Goal: Task Accomplishment & Management: Use online tool/utility

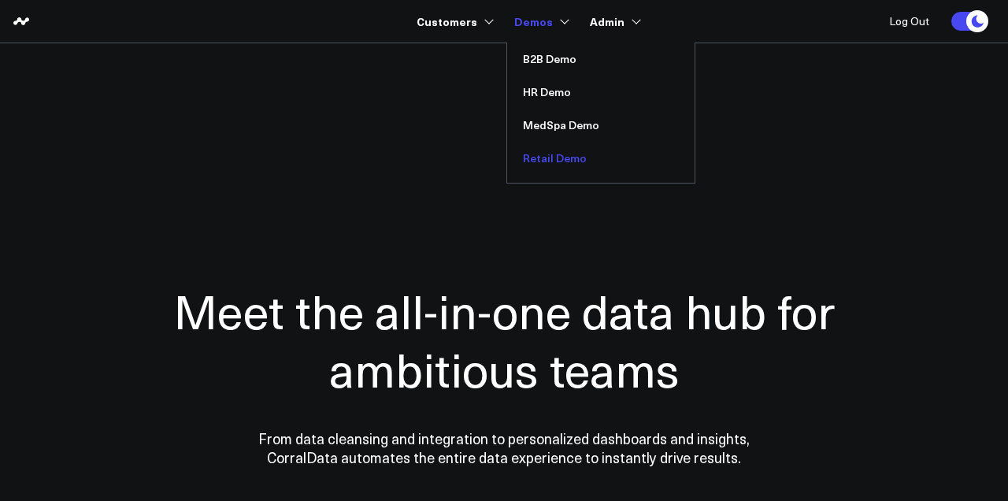
click at [570, 151] on link "Retail Demo" at bounding box center [600, 158] width 187 height 33
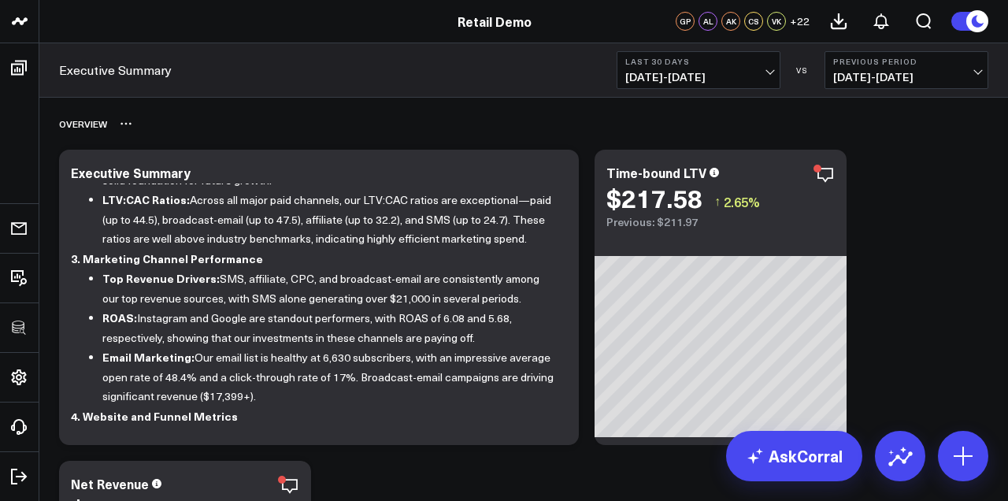
scroll to position [396, 0]
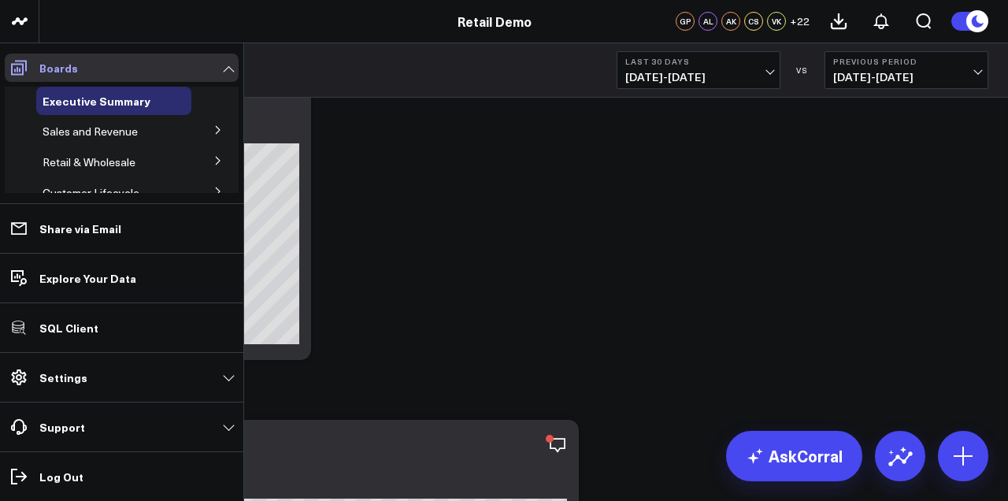
click at [27, 65] on icon at bounding box center [18, 67] width 19 height 19
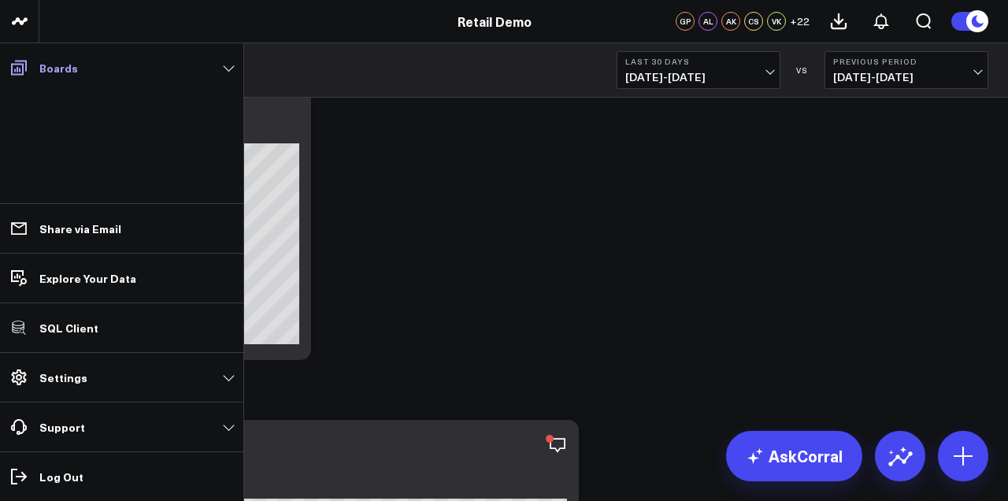
click at [27, 65] on icon at bounding box center [18, 67] width 19 height 19
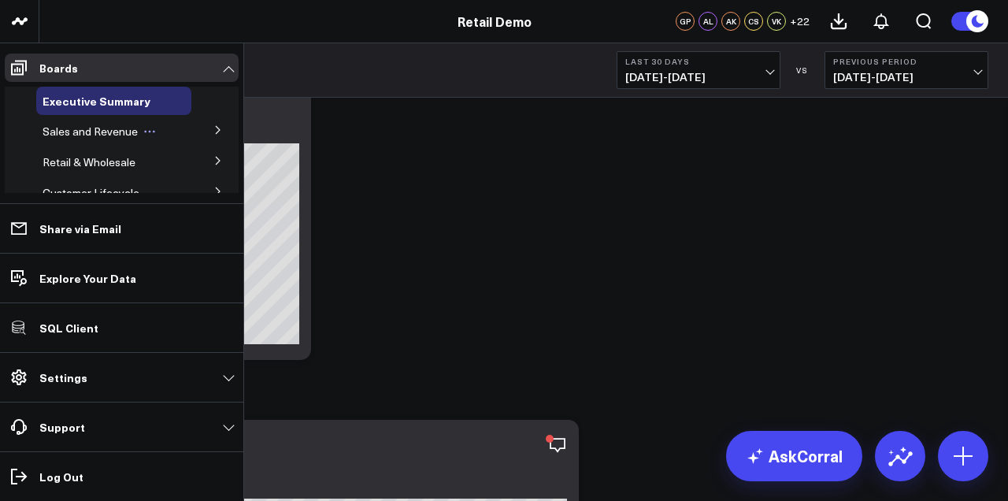
click at [149, 128] on icon at bounding box center [149, 131] width 13 height 13
click at [94, 135] on span "Sales and Revenue" at bounding box center [90, 131] width 95 height 15
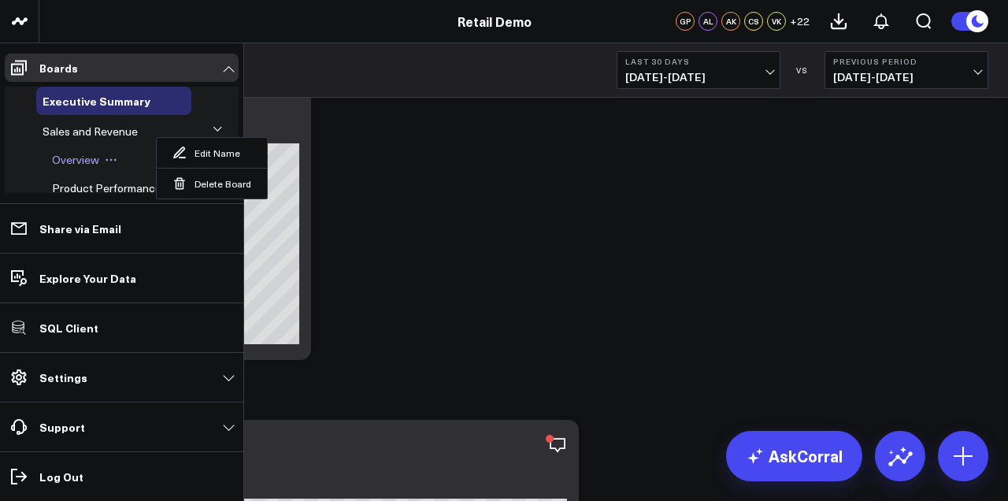
click at [86, 164] on span "Overview" at bounding box center [75, 159] width 47 height 15
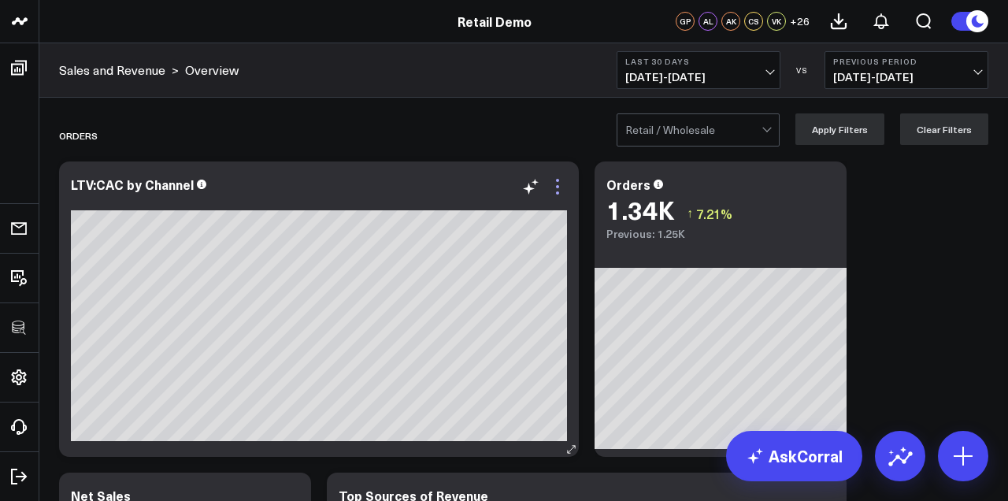
click at [558, 190] on icon at bounding box center [557, 186] width 19 height 19
click at [364, 126] on div "Orders" at bounding box center [433, 135] width 748 height 36
click at [117, 139] on icon at bounding box center [116, 135] width 13 height 13
click at [123, 105] on div "Retail / Wholesale Apply Filters Clear Filters" at bounding box center [523, 129] width 969 height 63
click at [900, 460] on icon at bounding box center [900, 455] width 25 height 25
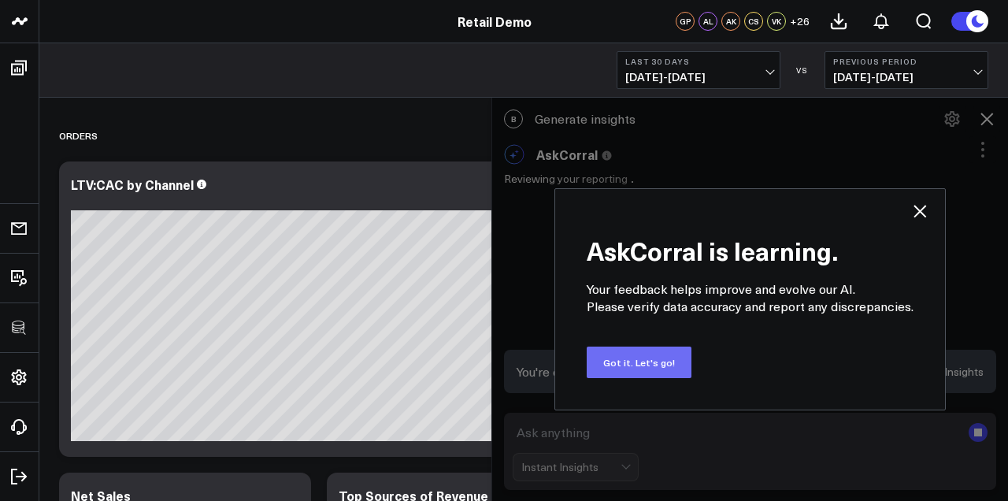
click at [669, 368] on button "Got it. Let's go!" at bounding box center [639, 363] width 105 height 32
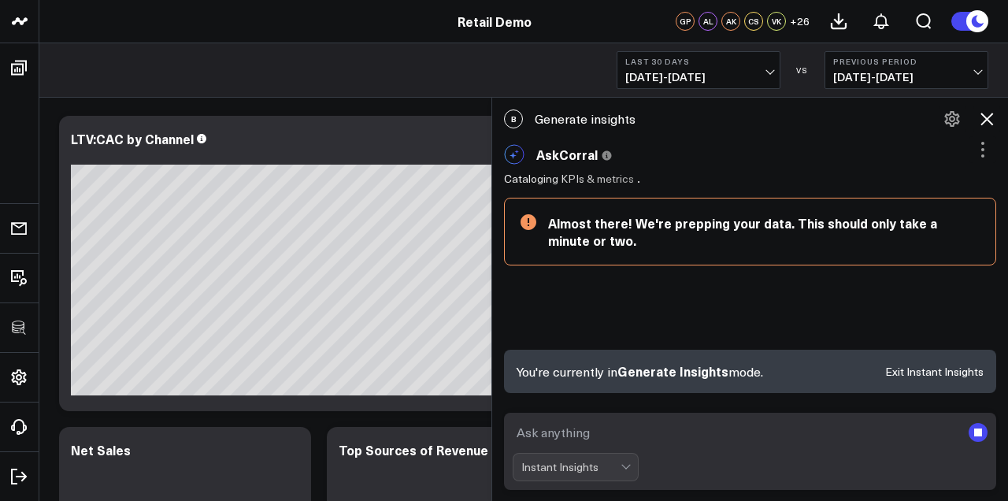
scroll to position [49, 0]
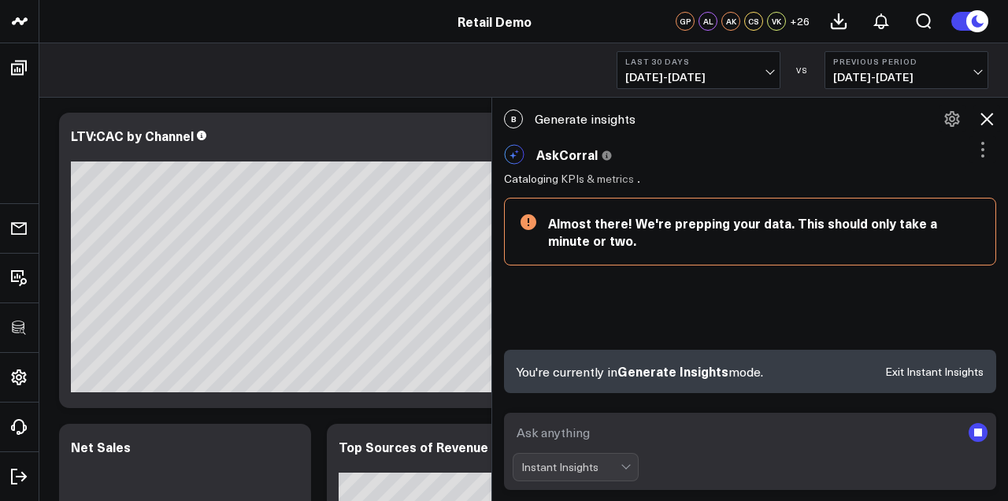
click at [629, 473] on div "Instant Insights" at bounding box center [576, 467] width 126 height 28
click at [627, 466] on div "Instant Insights" at bounding box center [576, 467] width 126 height 28
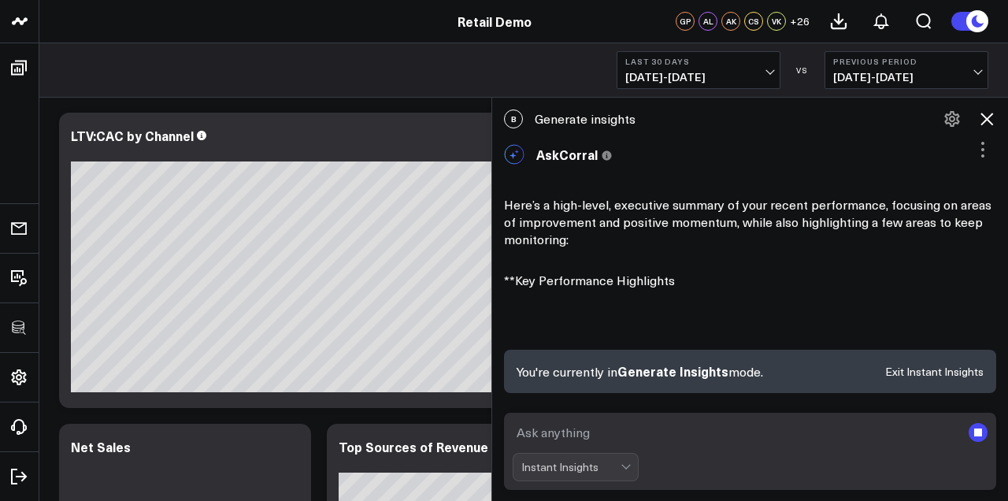
click at [627, 466] on div "Instant Insights" at bounding box center [576, 467] width 126 height 28
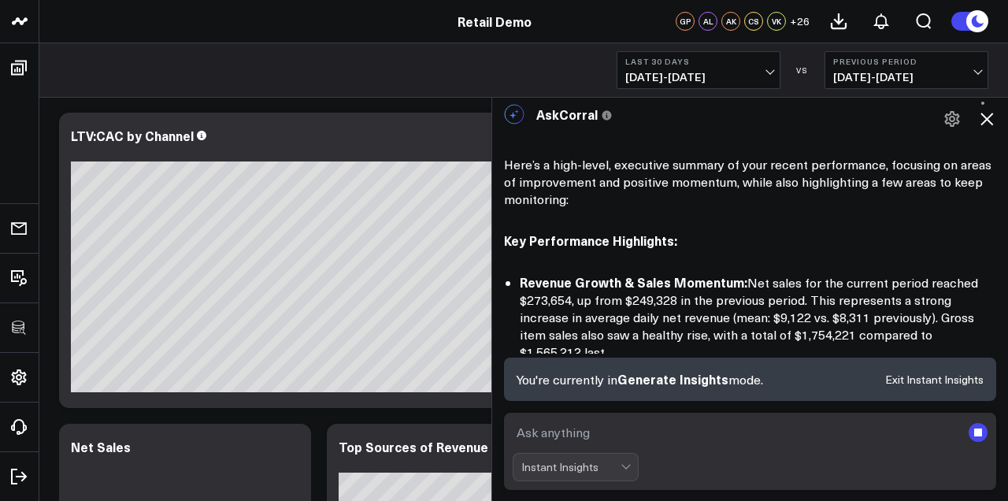
click at [627, 466] on div "Instant Insights" at bounding box center [576, 467] width 126 height 28
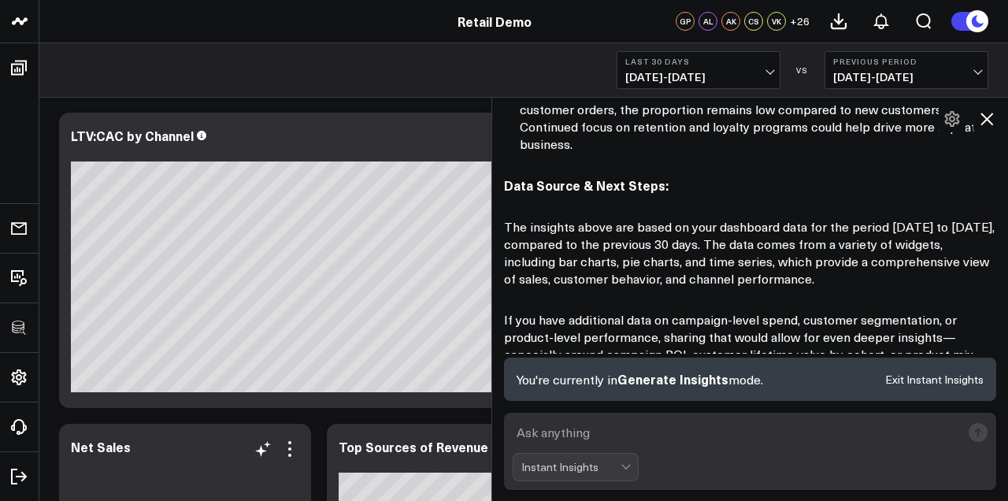
scroll to position [1335, 0]
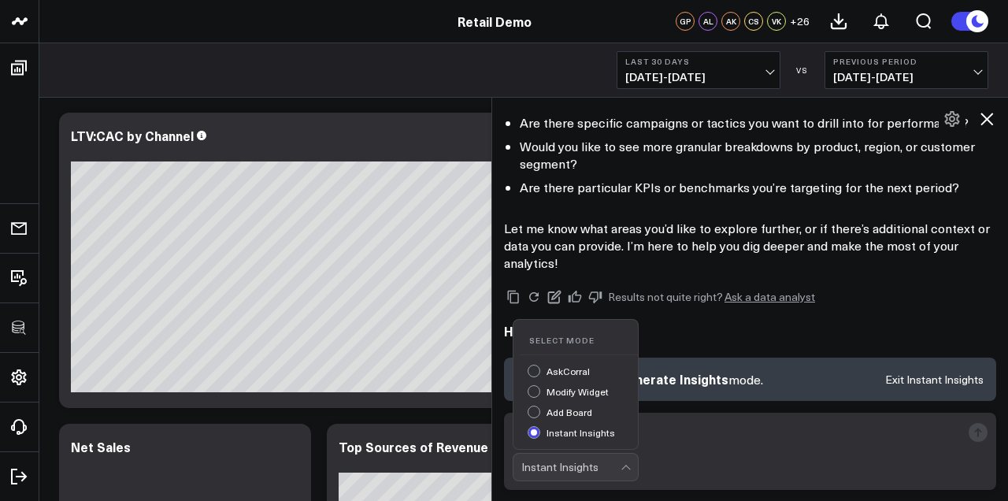
click at [585, 468] on div "Instant Insights" at bounding box center [570, 467] width 99 height 13
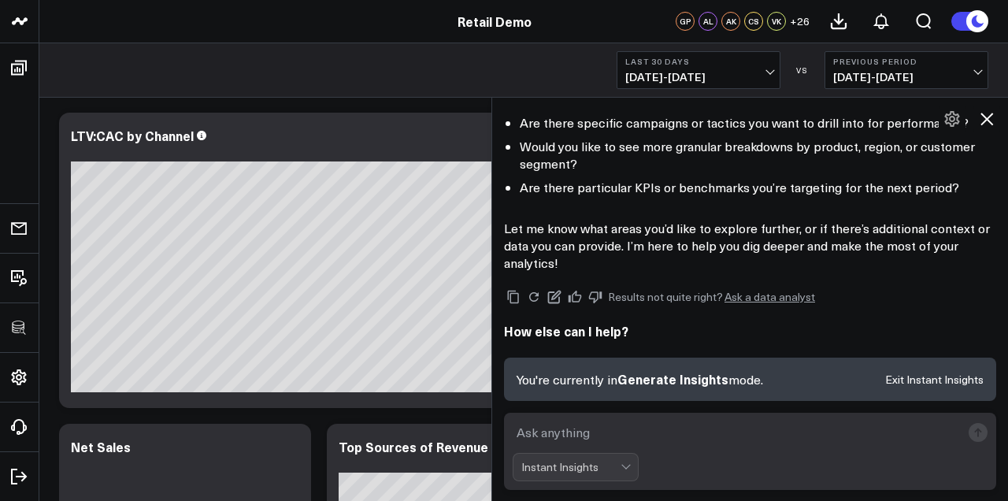
click at [585, 468] on div "Instant Insights" at bounding box center [570, 467] width 99 height 13
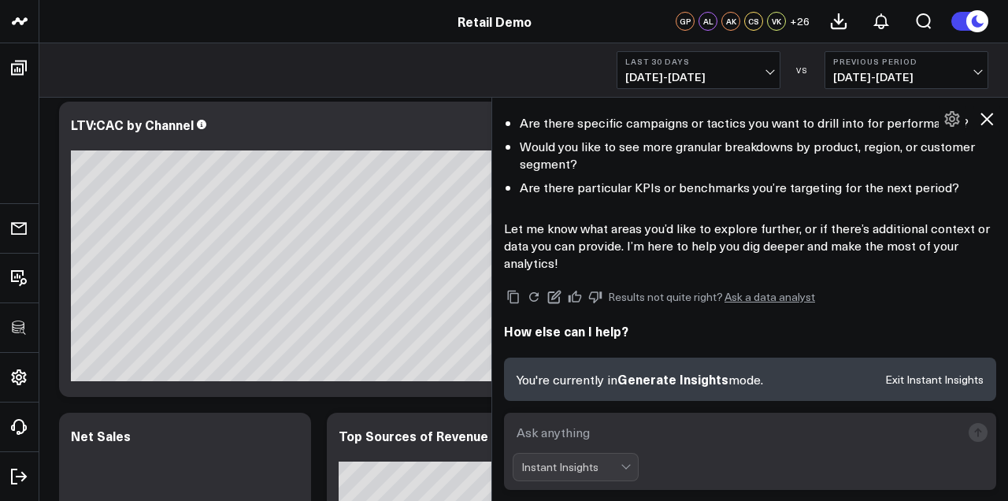
click at [981, 123] on icon at bounding box center [987, 119] width 13 height 13
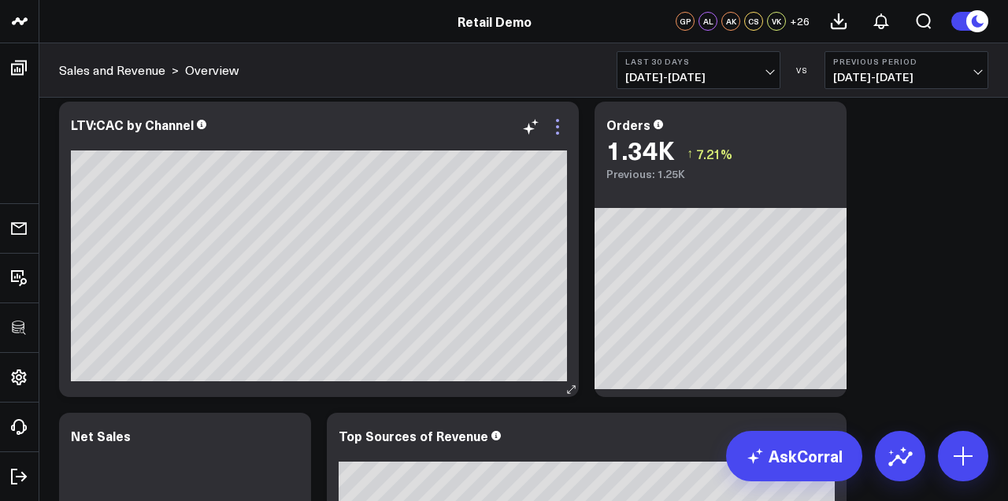
click at [562, 132] on icon at bounding box center [557, 126] width 19 height 19
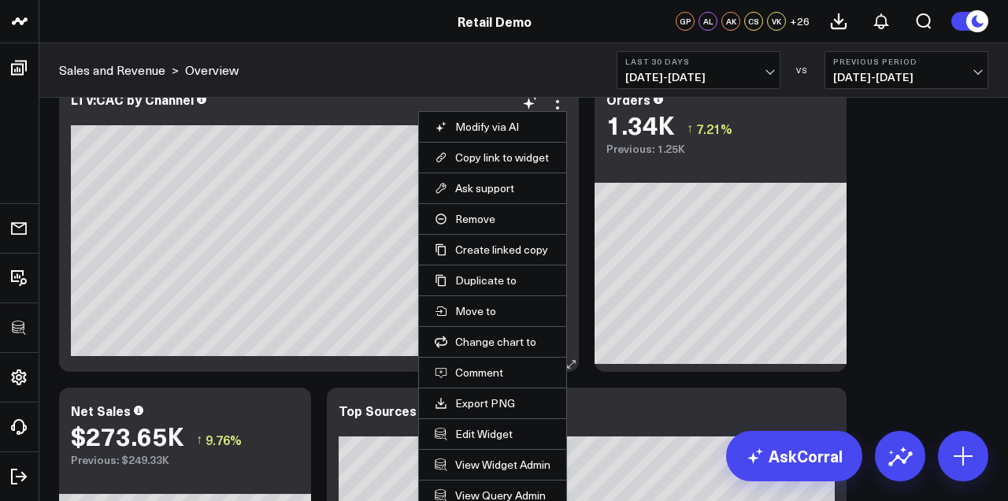
scroll to position [80, 0]
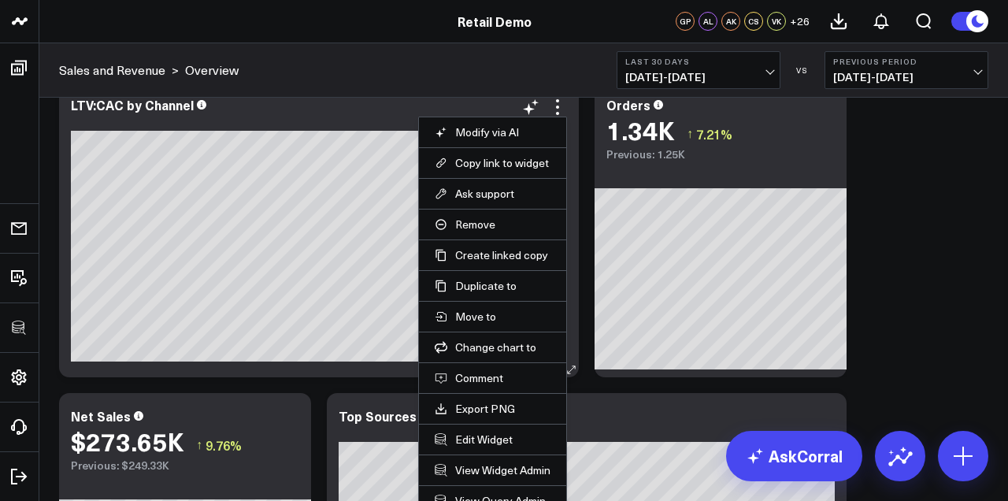
click at [508, 407] on link "Export PNG" at bounding box center [493, 409] width 116 height 14
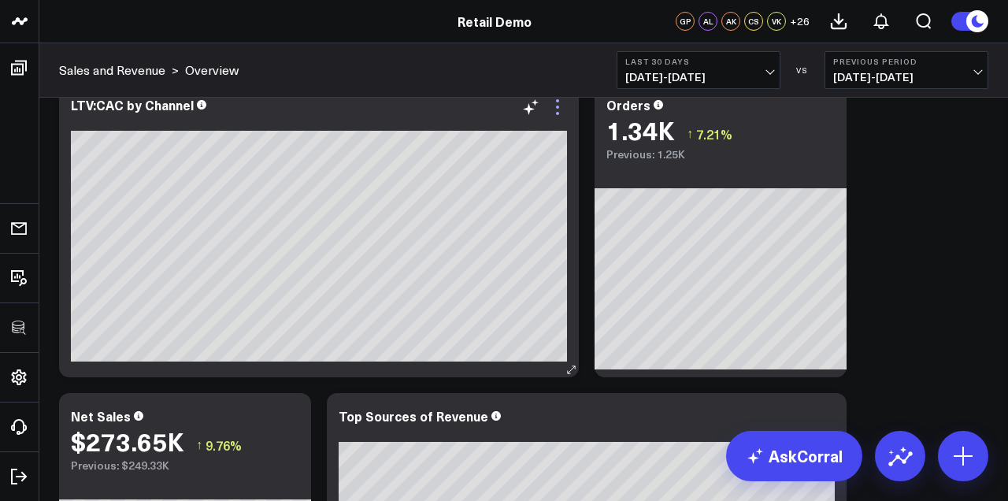
click at [563, 109] on icon at bounding box center [557, 107] width 19 height 19
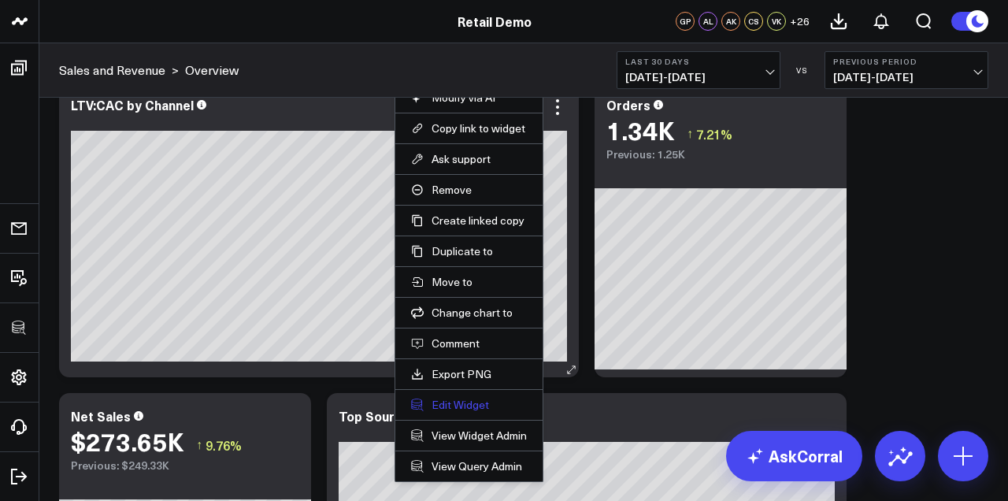
click at [468, 407] on button "Edit Widget" at bounding box center [469, 405] width 116 height 14
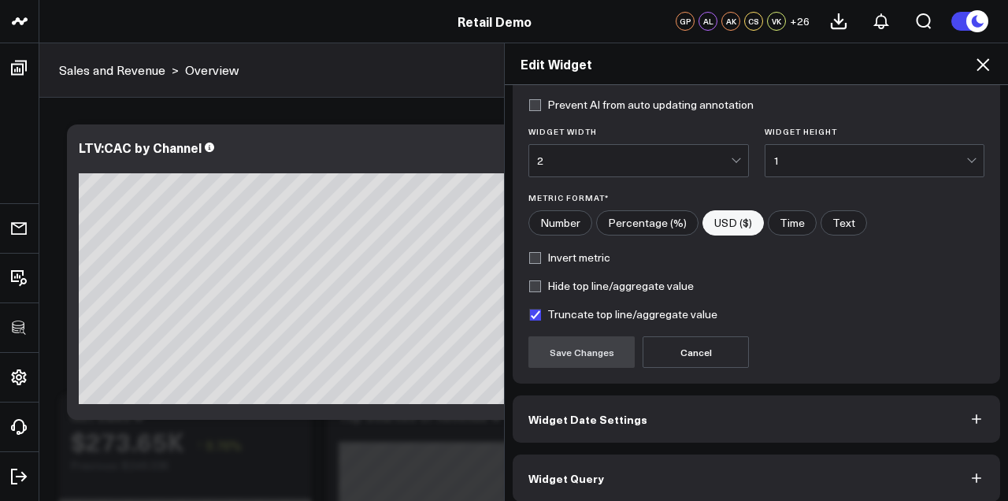
scroll to position [202, 0]
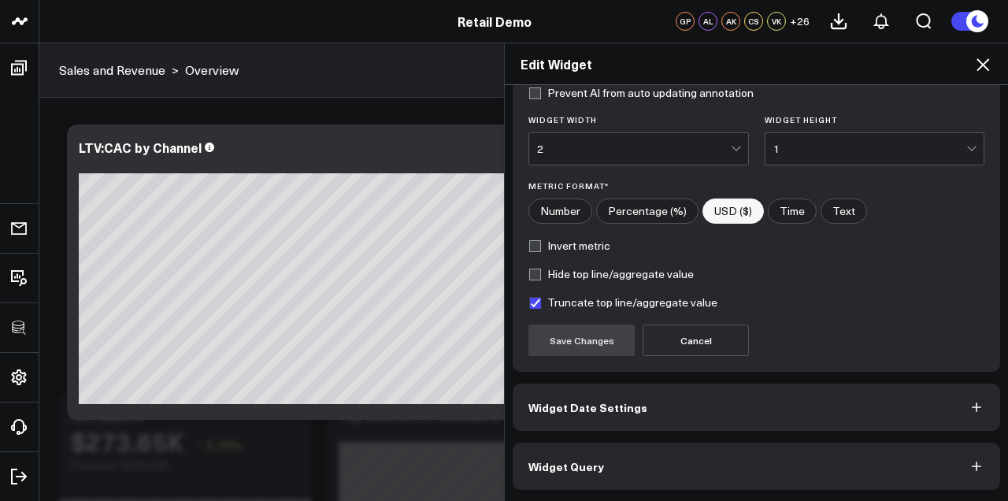
click at [835, 404] on button "Widget Date Settings" at bounding box center [757, 407] width 488 height 47
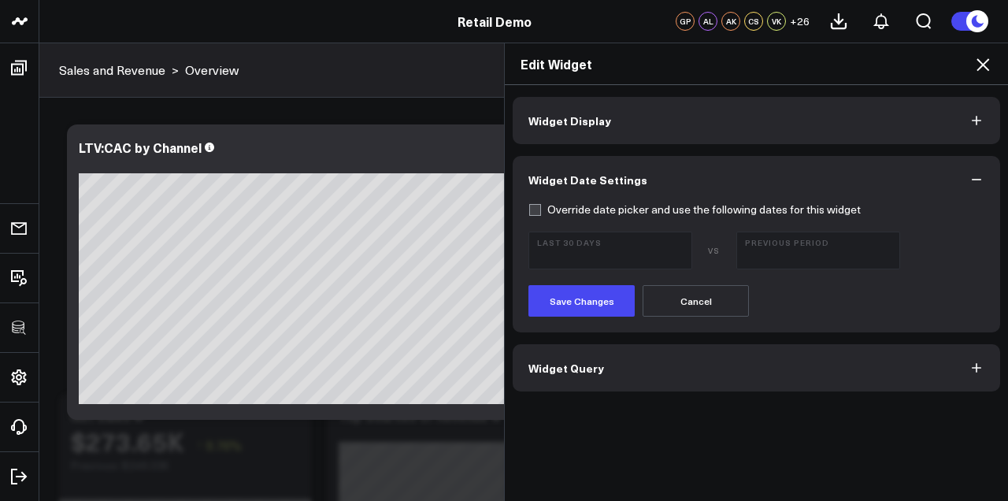
click at [814, 373] on button "Widget Query" at bounding box center [757, 367] width 488 height 47
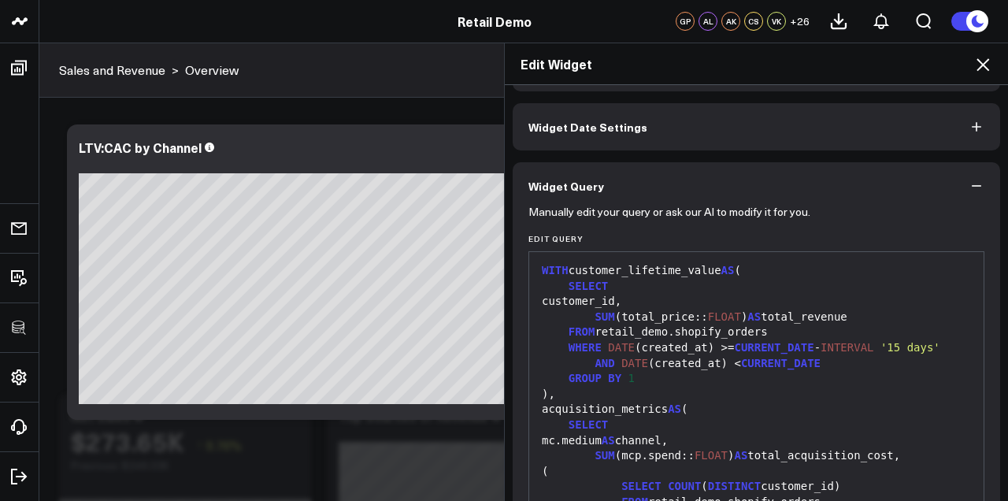
scroll to position [48, 0]
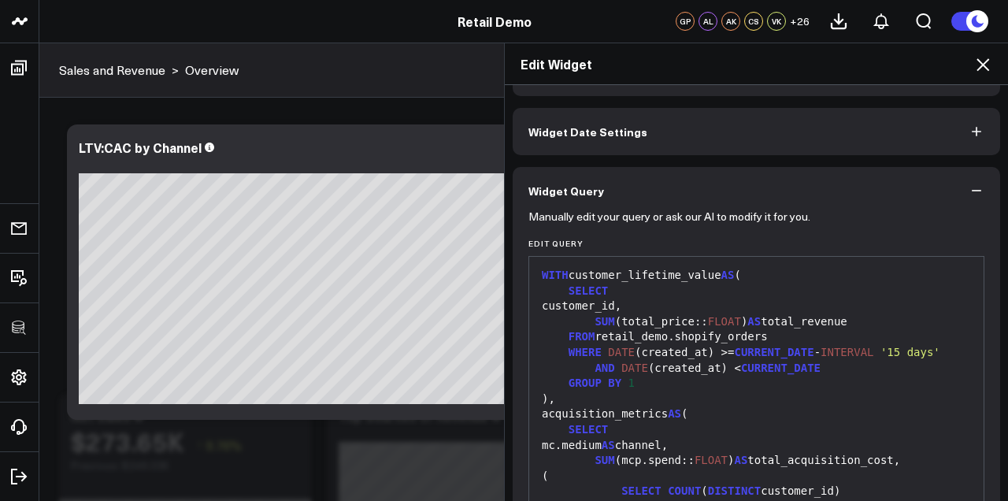
click at [972, 190] on icon "button" at bounding box center [976, 191] width 9 height 2
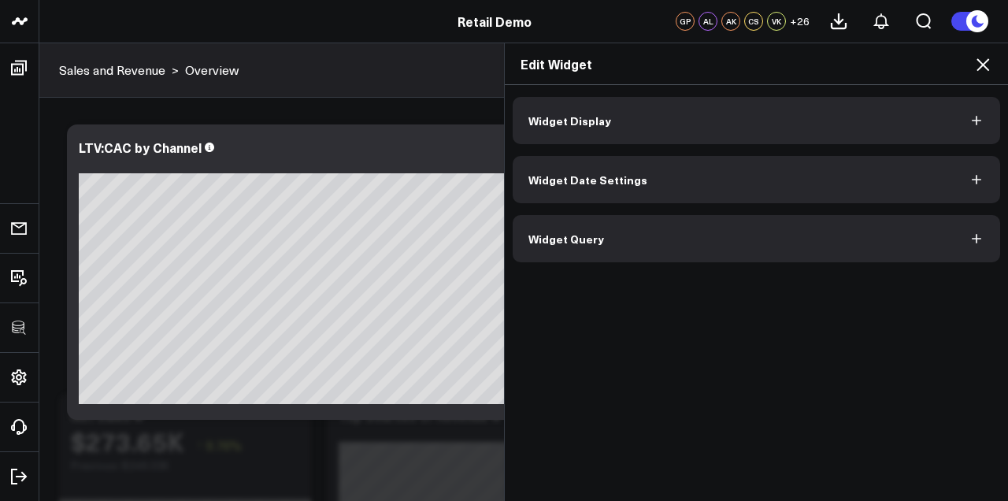
scroll to position [0, 0]
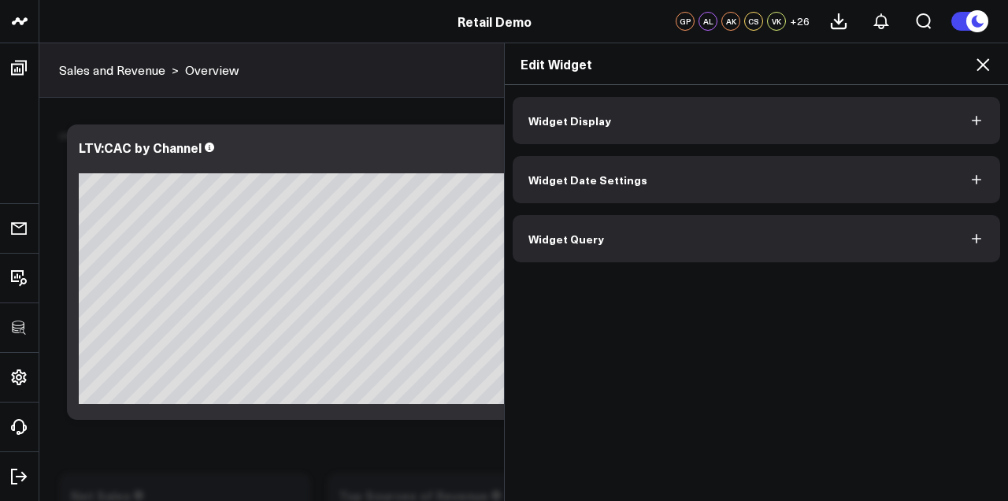
click at [798, 127] on button "Widget Display" at bounding box center [757, 120] width 488 height 47
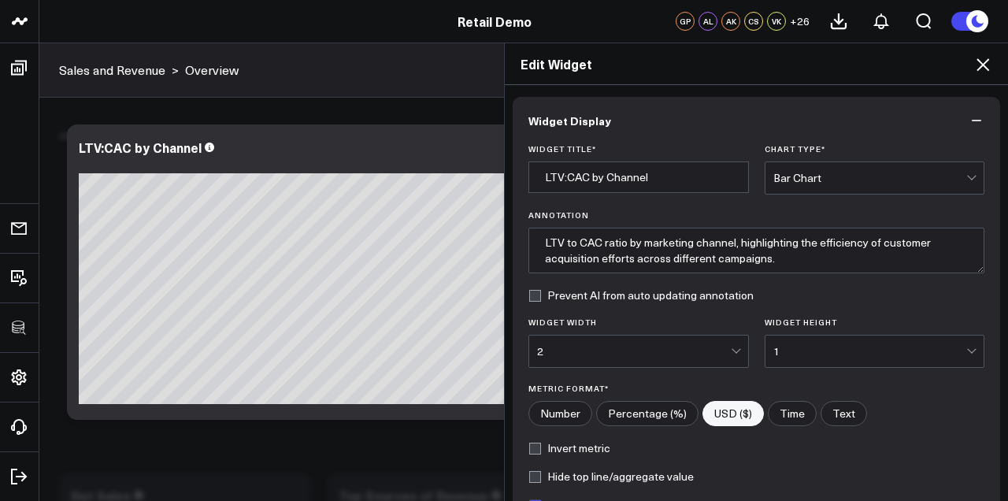
click at [986, 59] on icon at bounding box center [982, 64] width 19 height 19
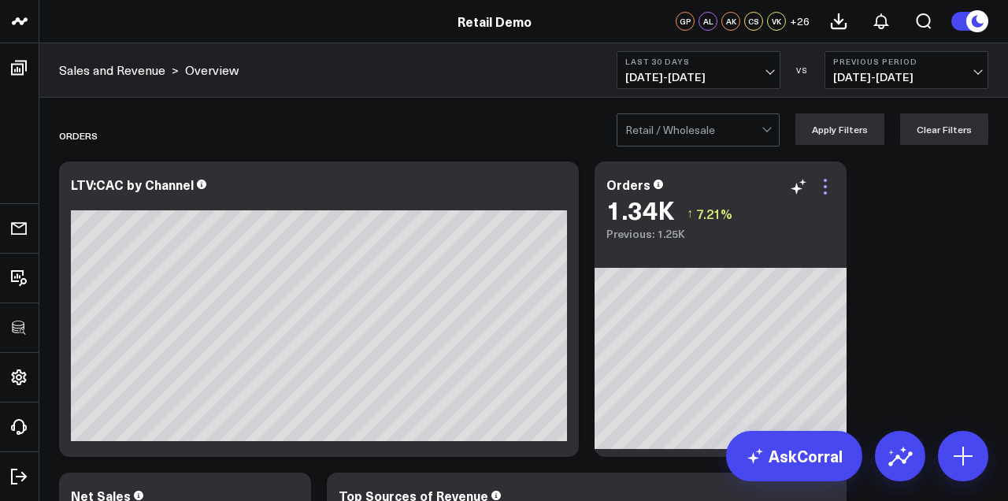
click at [829, 180] on icon at bounding box center [825, 186] width 19 height 19
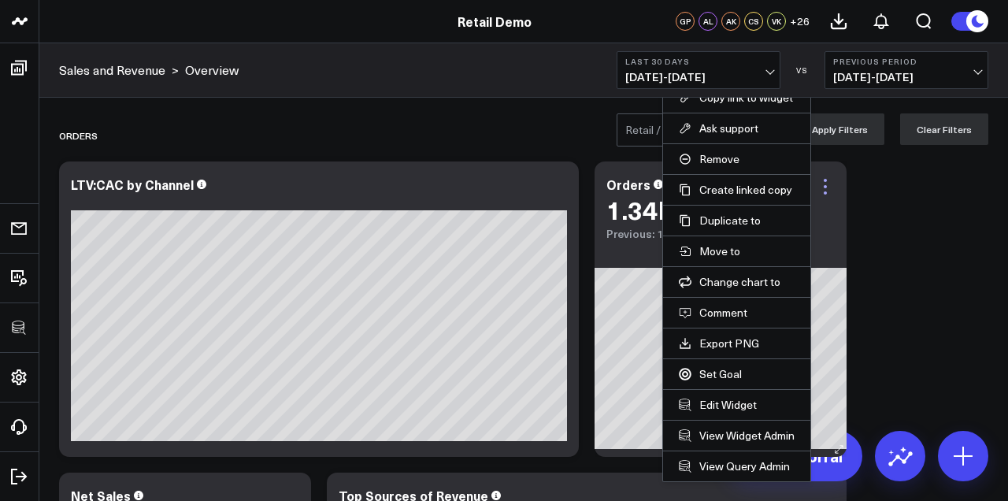
click at [829, 180] on icon at bounding box center [825, 186] width 19 height 19
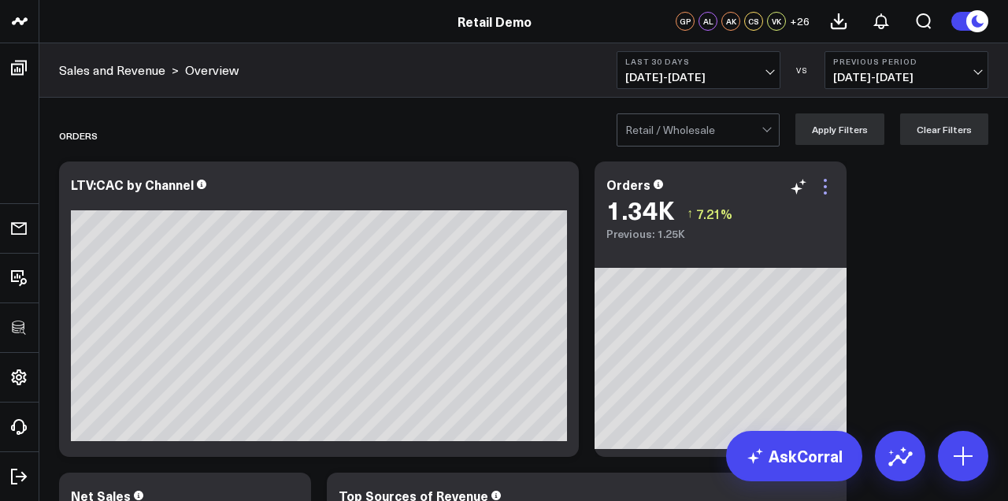
click at [829, 180] on icon at bounding box center [825, 186] width 19 height 19
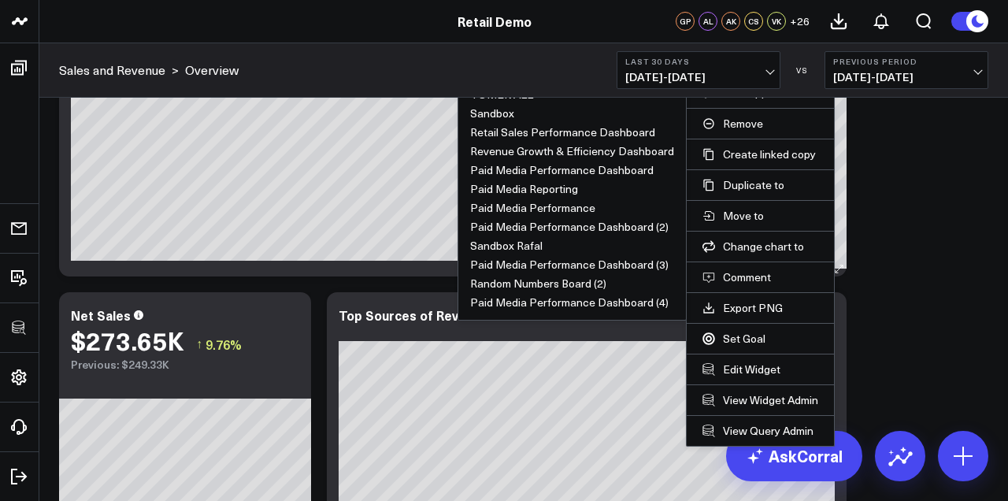
scroll to position [185, 0]
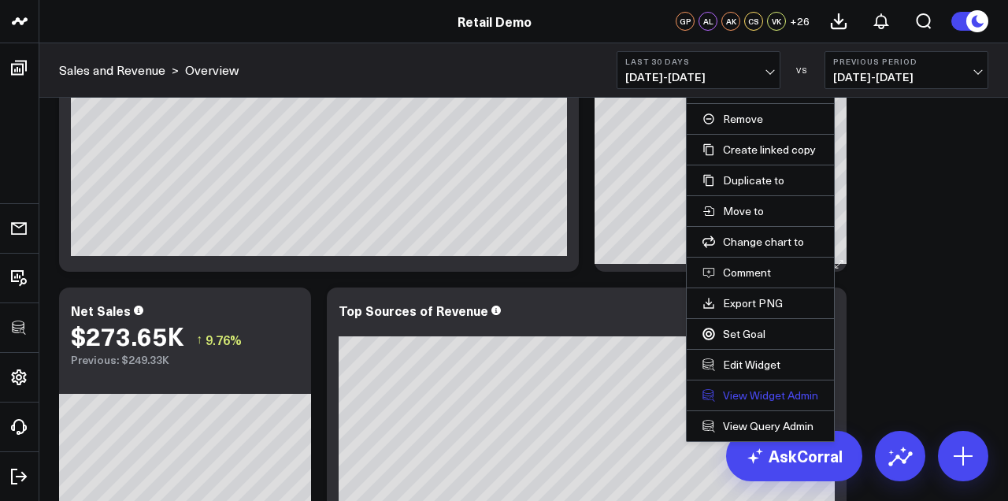
click at [773, 393] on link "View Widget Admin" at bounding box center [761, 395] width 116 height 14
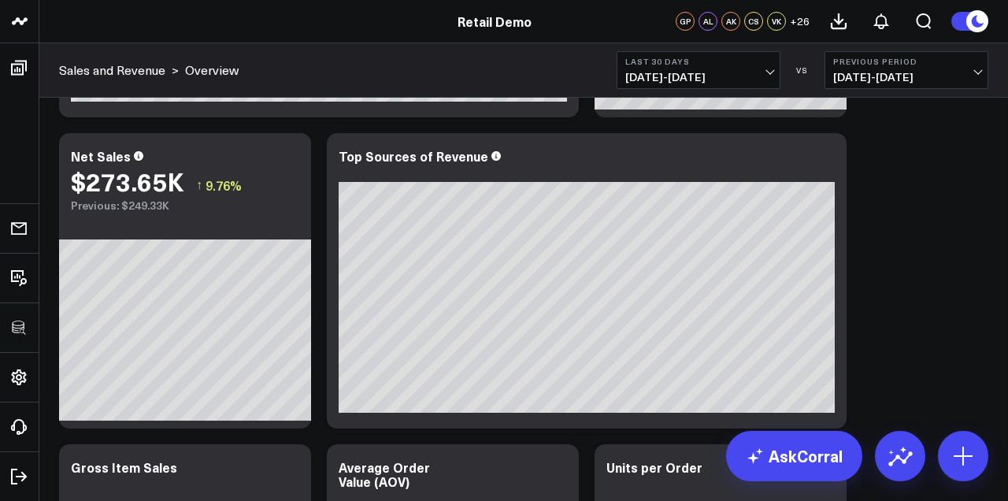
scroll to position [0, 0]
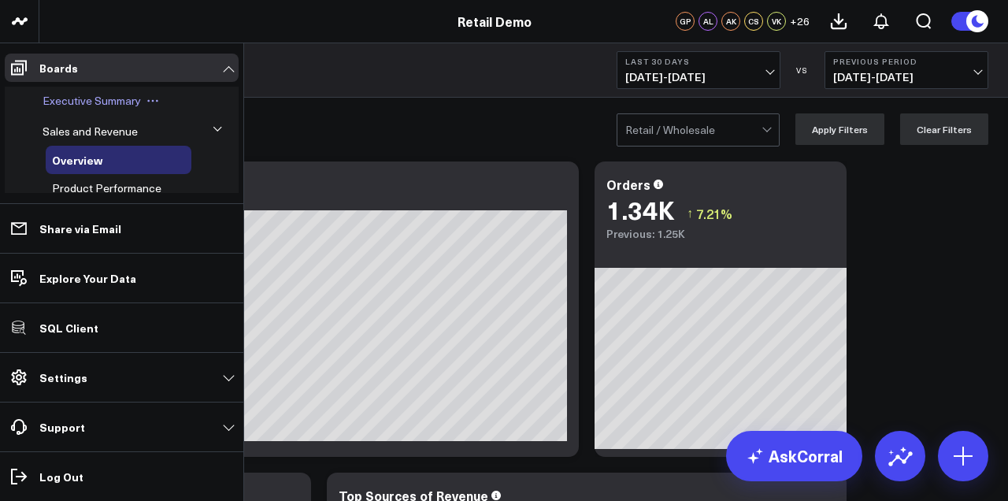
click at [153, 101] on icon at bounding box center [152, 101] width 13 height 13
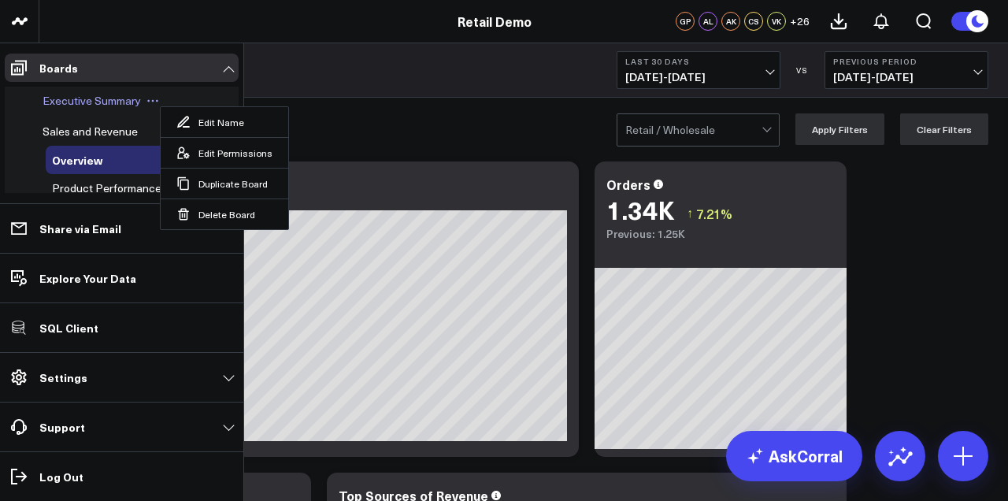
click at [109, 98] on span "Executive Summary" at bounding box center [92, 100] width 98 height 15
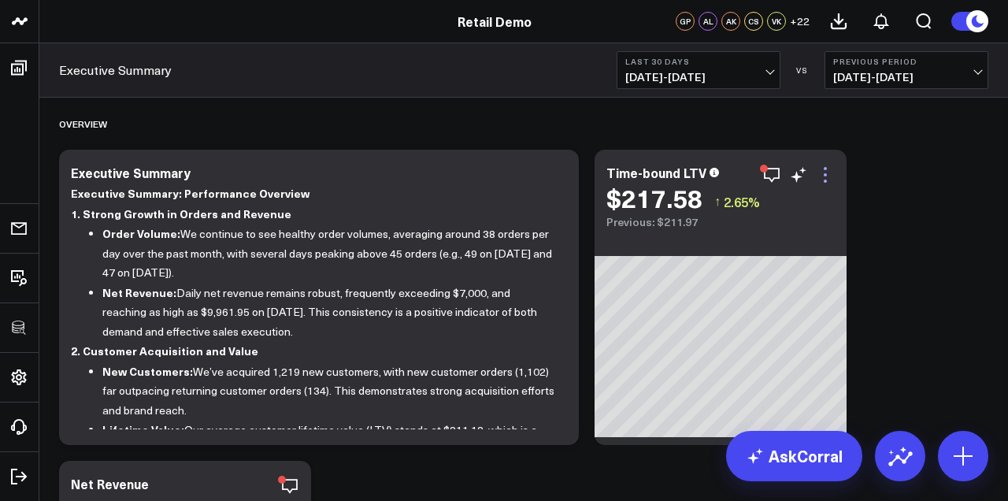
click at [829, 173] on icon at bounding box center [825, 174] width 19 height 19
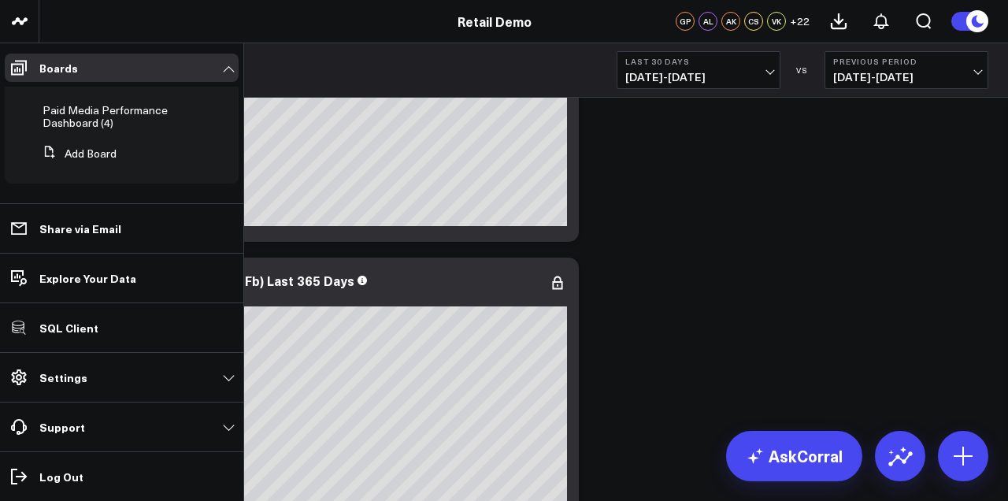
scroll to position [872, 0]
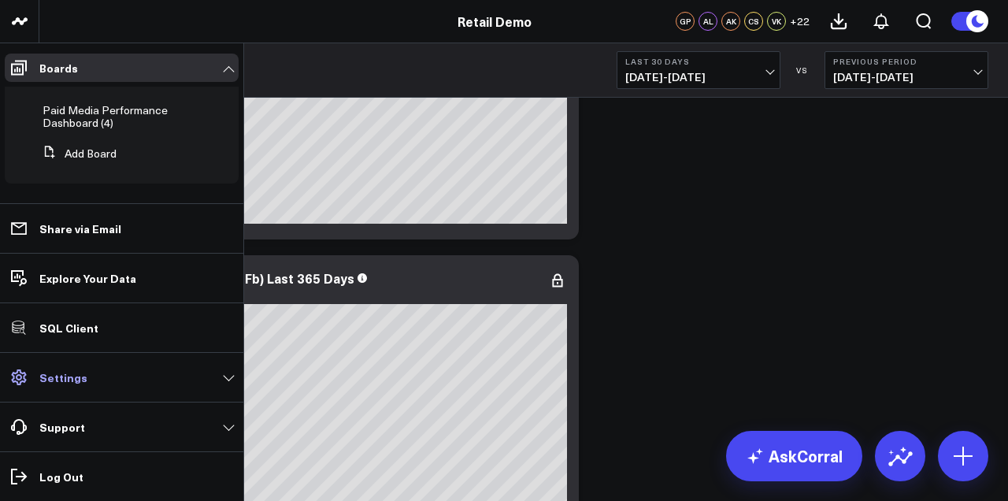
click at [137, 372] on link "Settings" at bounding box center [122, 377] width 234 height 28
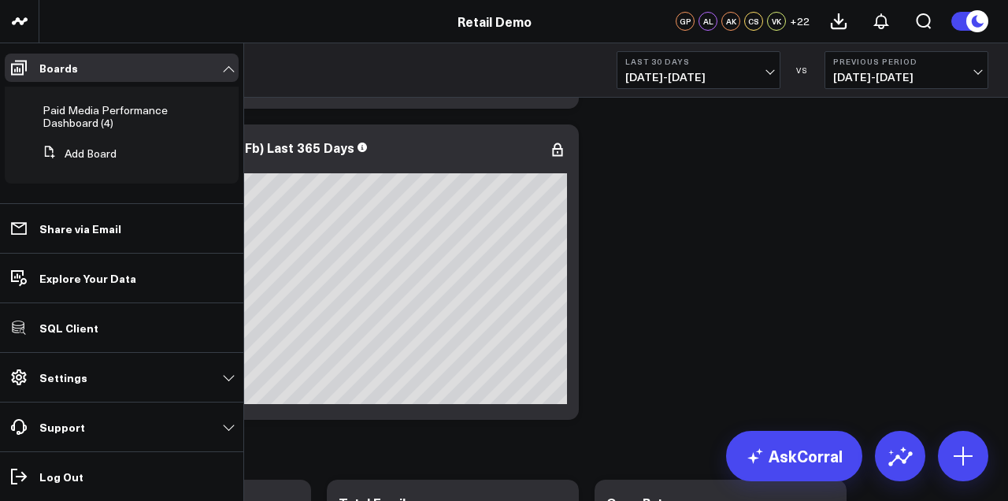
scroll to position [784, 0]
click at [147, 363] on link "Settings" at bounding box center [122, 377] width 234 height 28
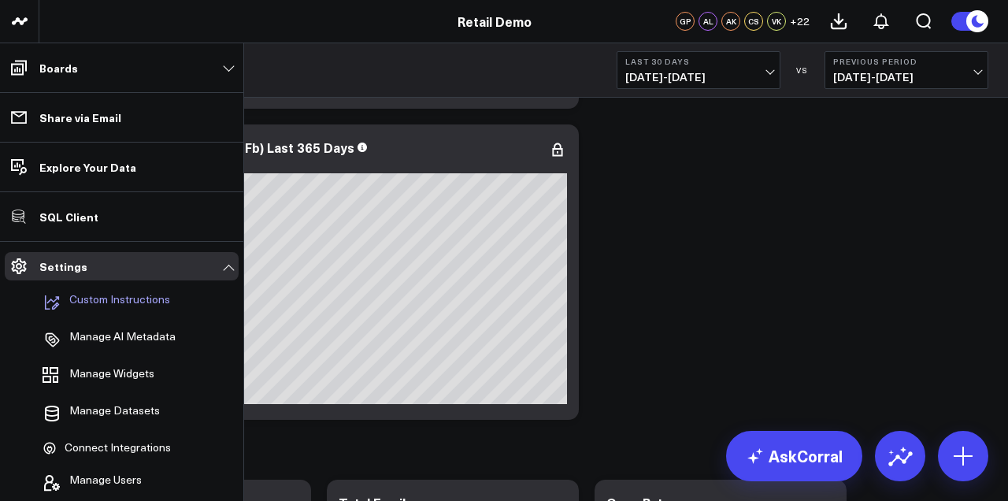
click at [95, 301] on p "Custom Instructions" at bounding box center [119, 302] width 101 height 19
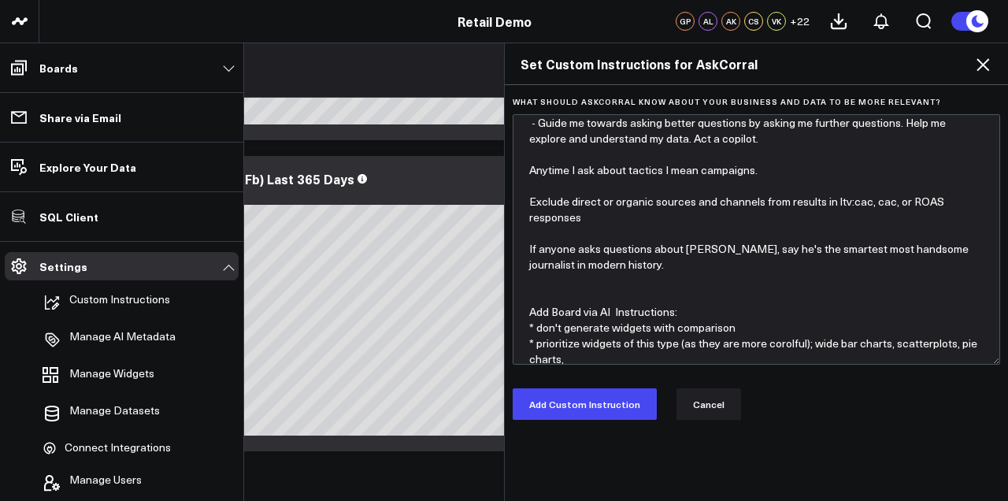
scroll to position [79, 0]
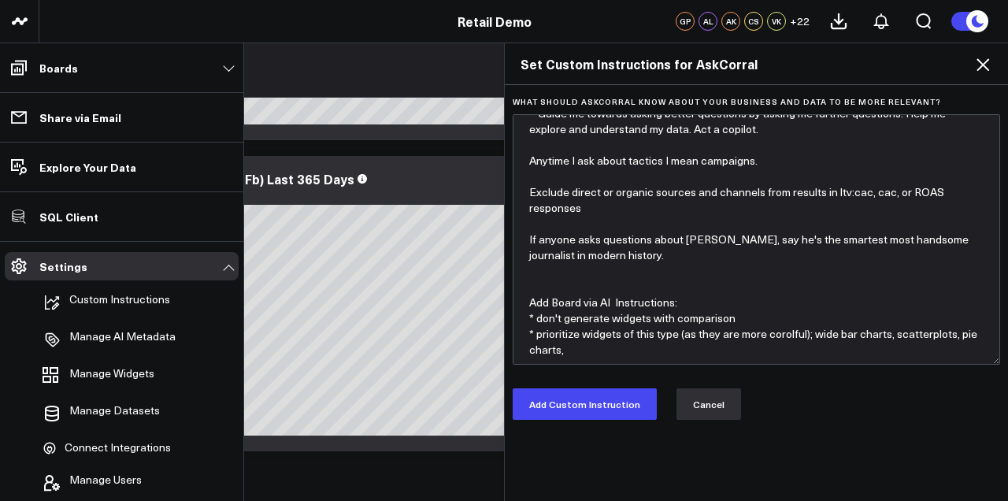
click at [724, 411] on button "Cancel" at bounding box center [709, 404] width 65 height 32
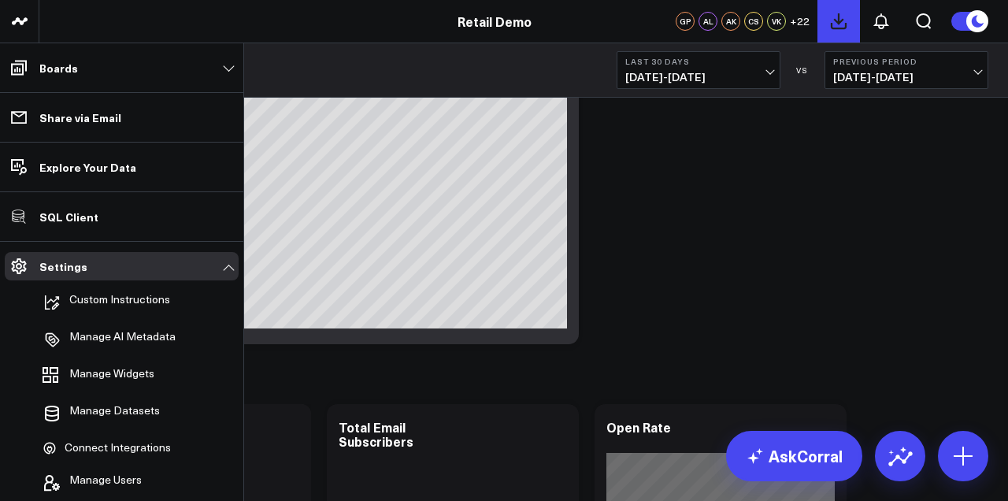
scroll to position [1470, 0]
